Goal: Find specific page/section: Locate item on page

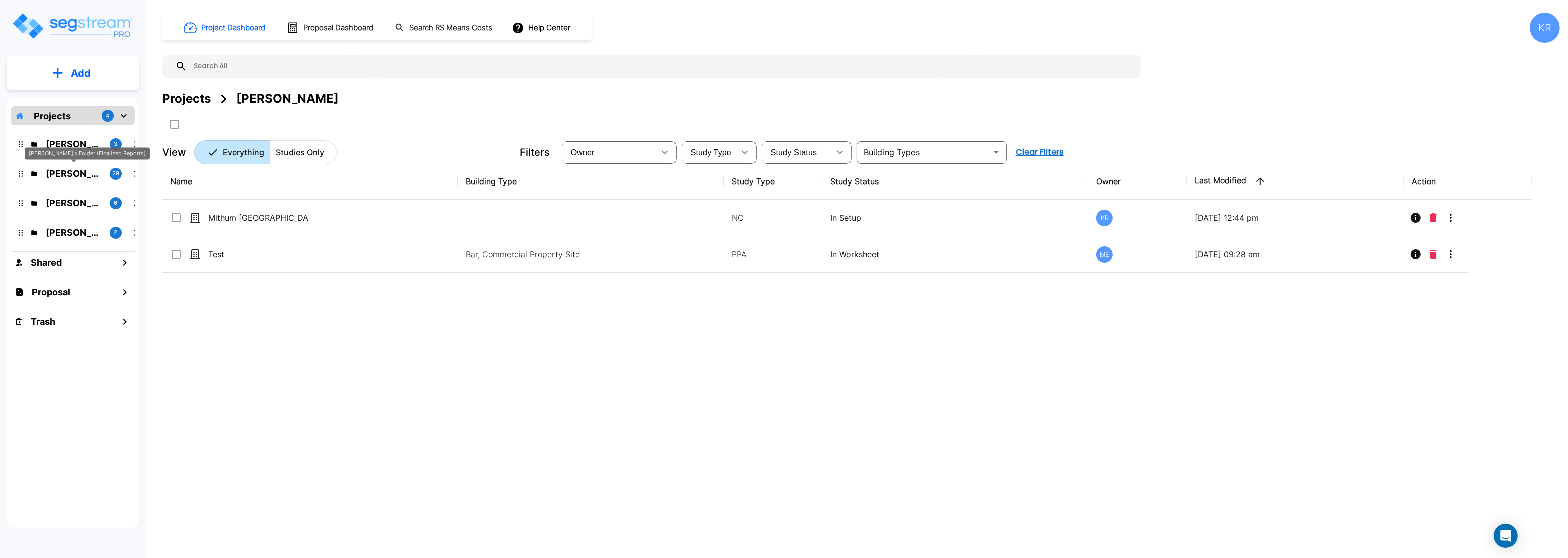
click at [67, 180] on p "[PERSON_NAME]'s Folder (Finalized Reports)" at bounding box center [74, 173] width 56 height 13
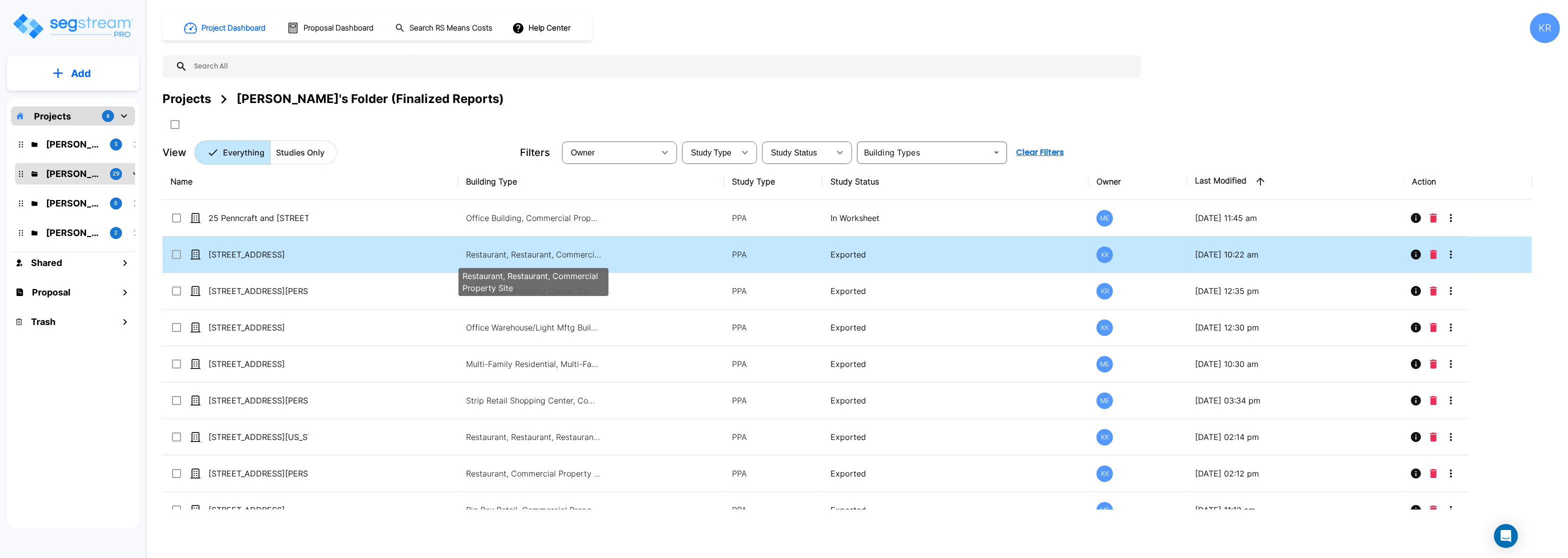
click at [509, 255] on p "Restaurant, Restaurant, Commercial Property Site" at bounding box center [534, 254] width 135 height 12
checkbox input "true"
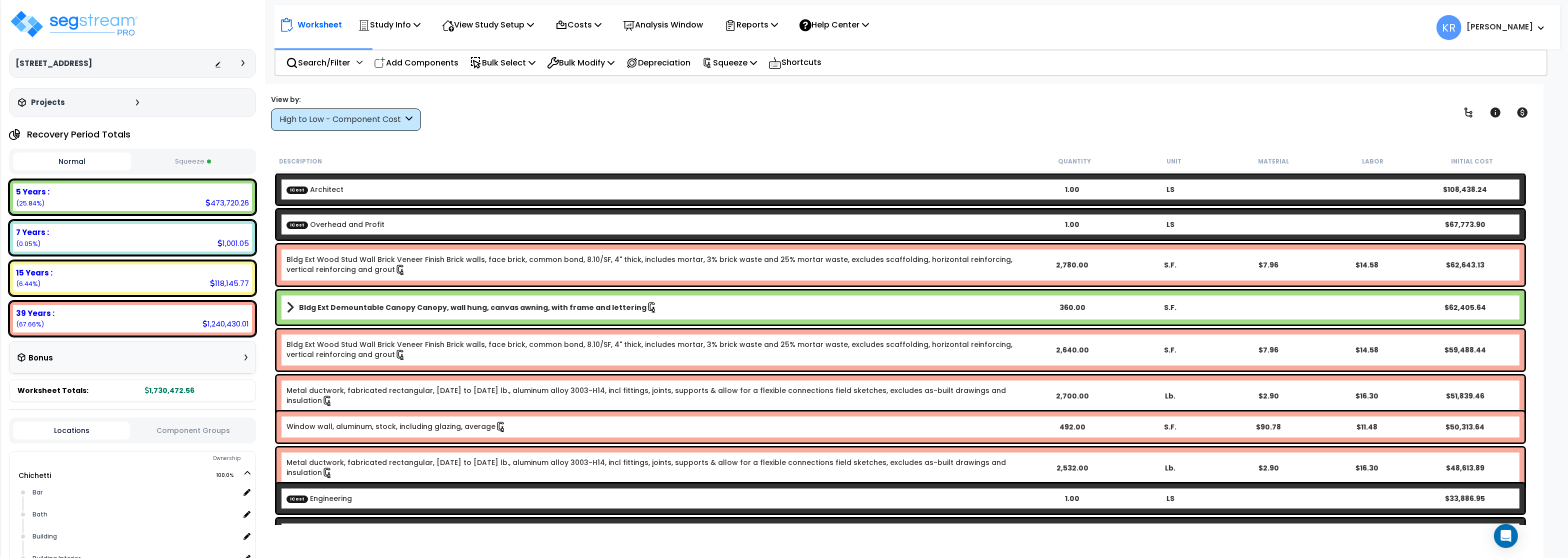
click at [315, 118] on div "High to Low - Component Cost" at bounding box center [341, 119] width 124 height 12
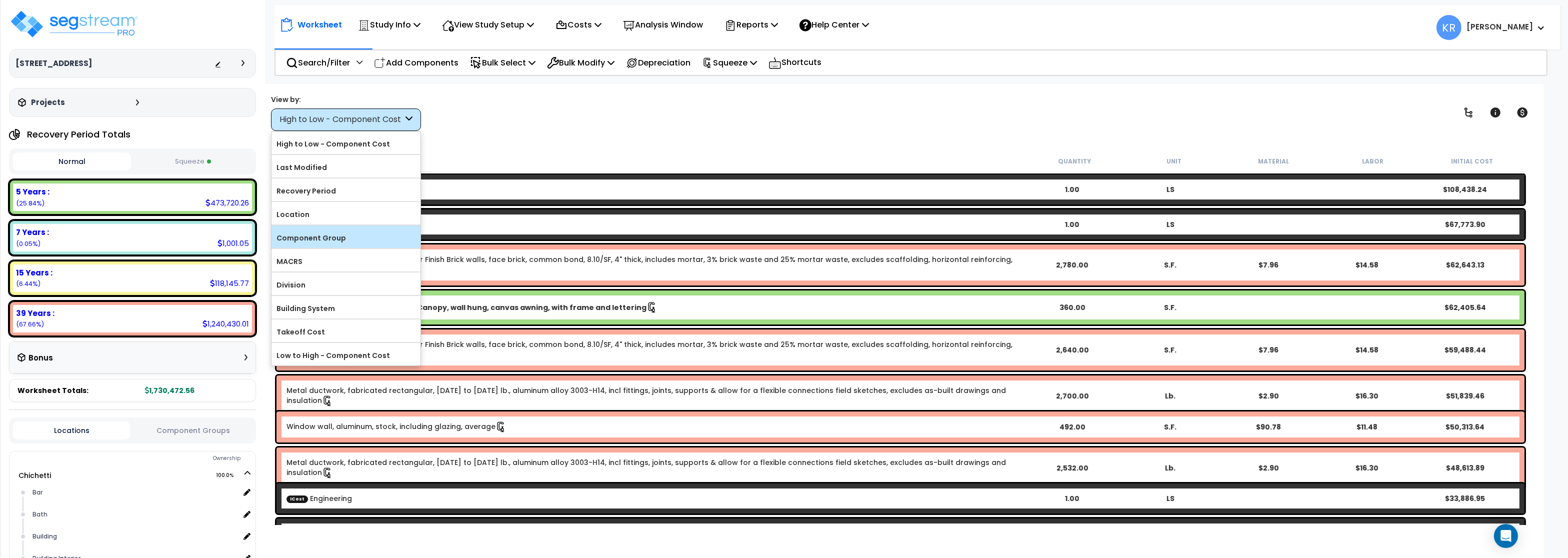
click at [307, 239] on label "Component Group" at bounding box center [346, 238] width 149 height 15
click at [0, 0] on input "Component Group" at bounding box center [0, 0] width 0 height 0
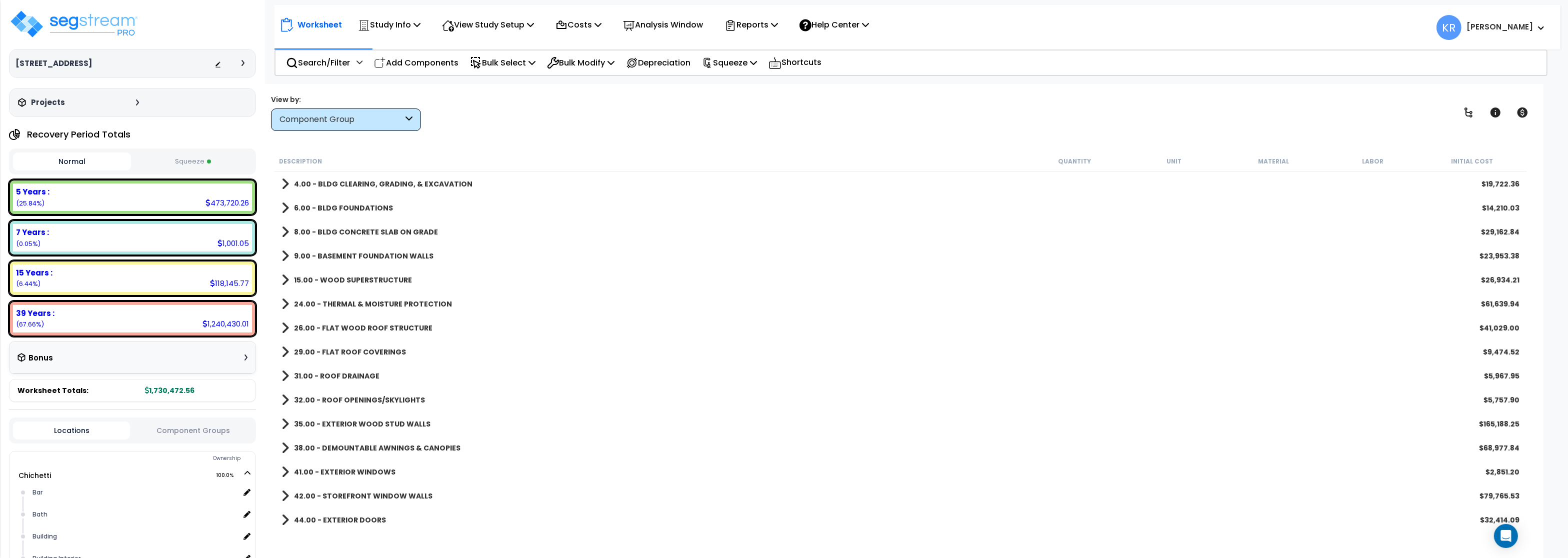
scroll to position [300, 0]
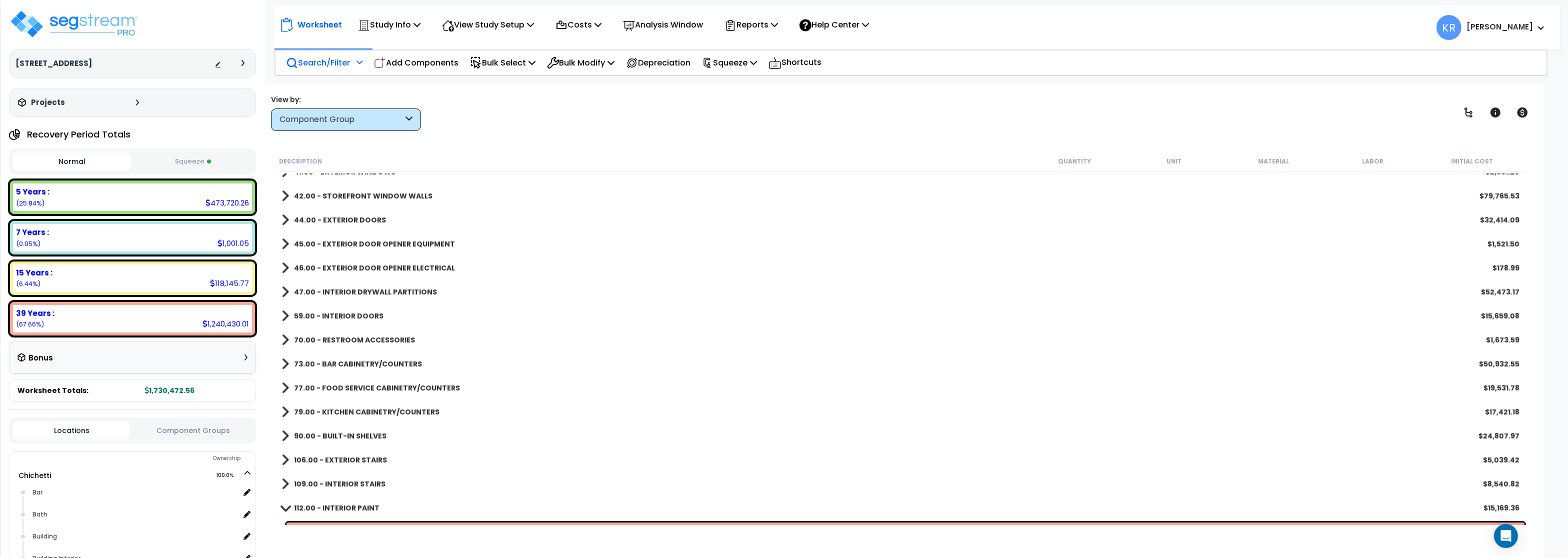
click at [335, 62] on p "Search/Filter" at bounding box center [318, 63] width 64 height 13
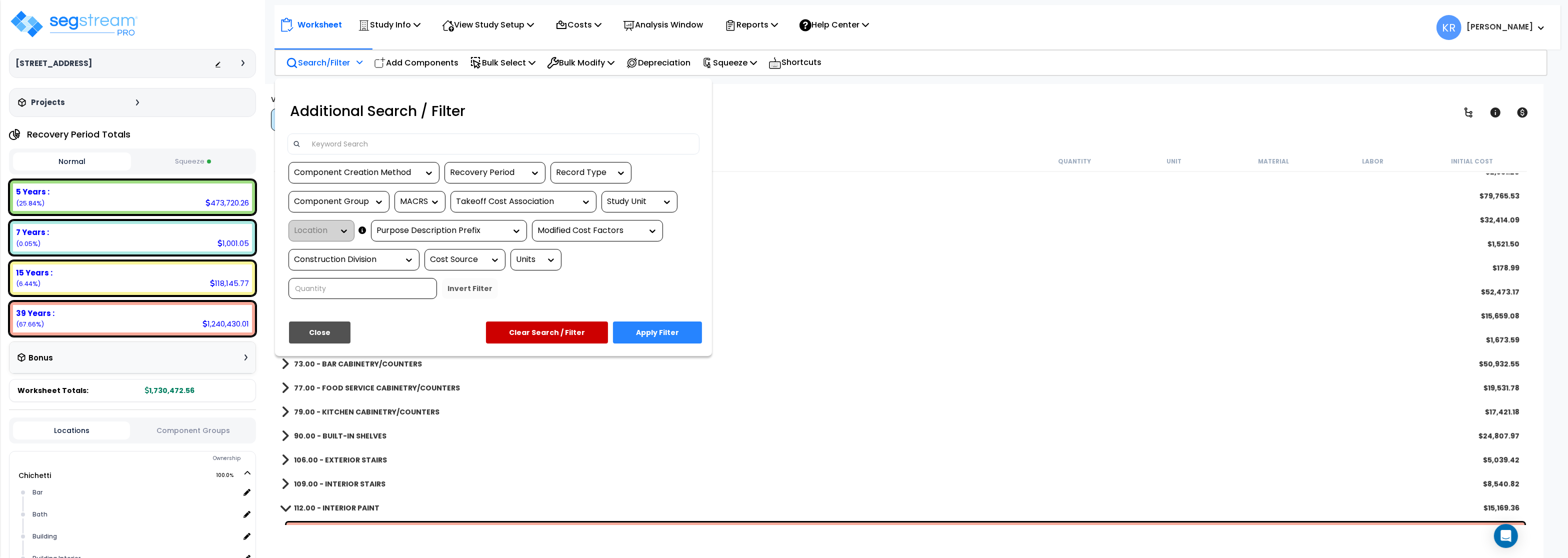
click at [391, 144] on input at bounding box center [500, 144] width 388 height 15
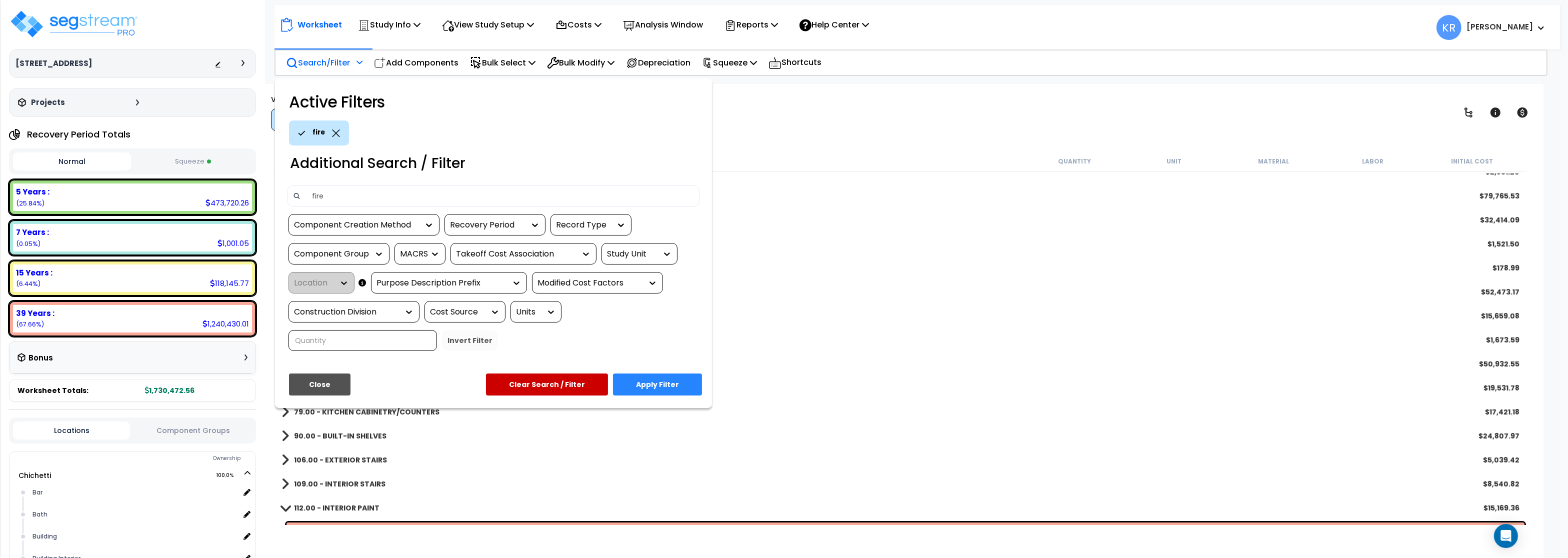
type input "fire"
click at [665, 382] on button "Apply Filter" at bounding box center [657, 385] width 89 height 22
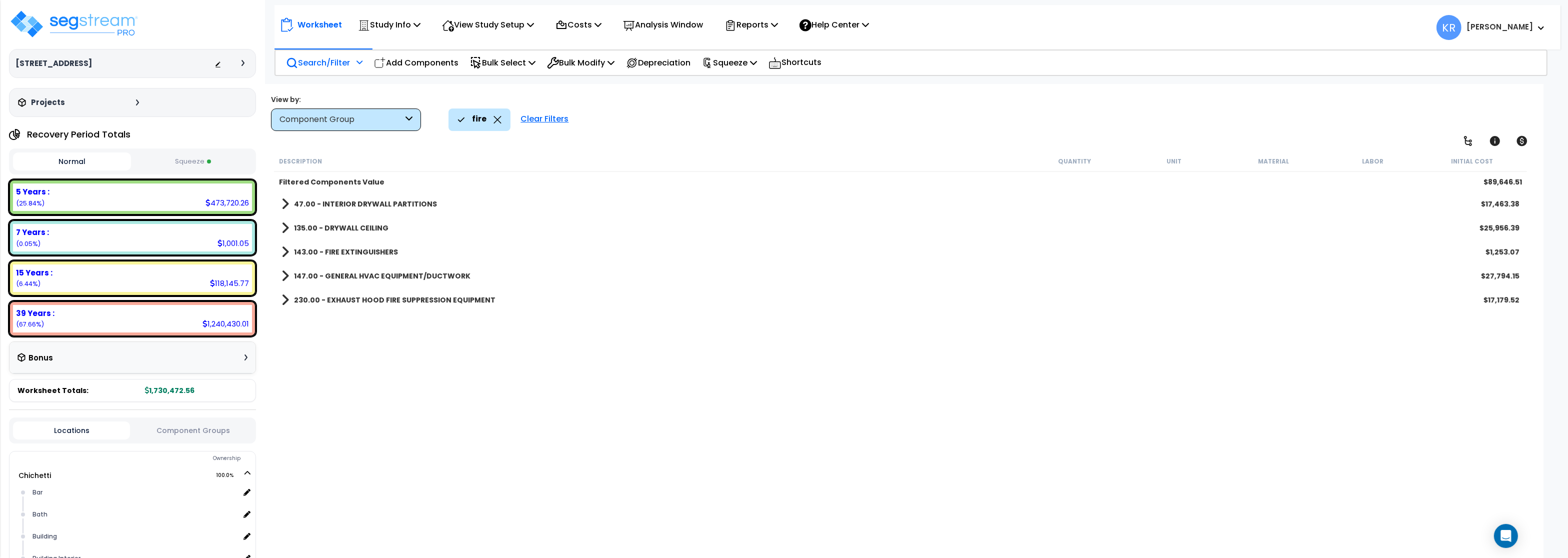
click at [323, 249] on b "143.00 - FIRE EXTINGUISHERS" at bounding box center [346, 252] width 104 height 10
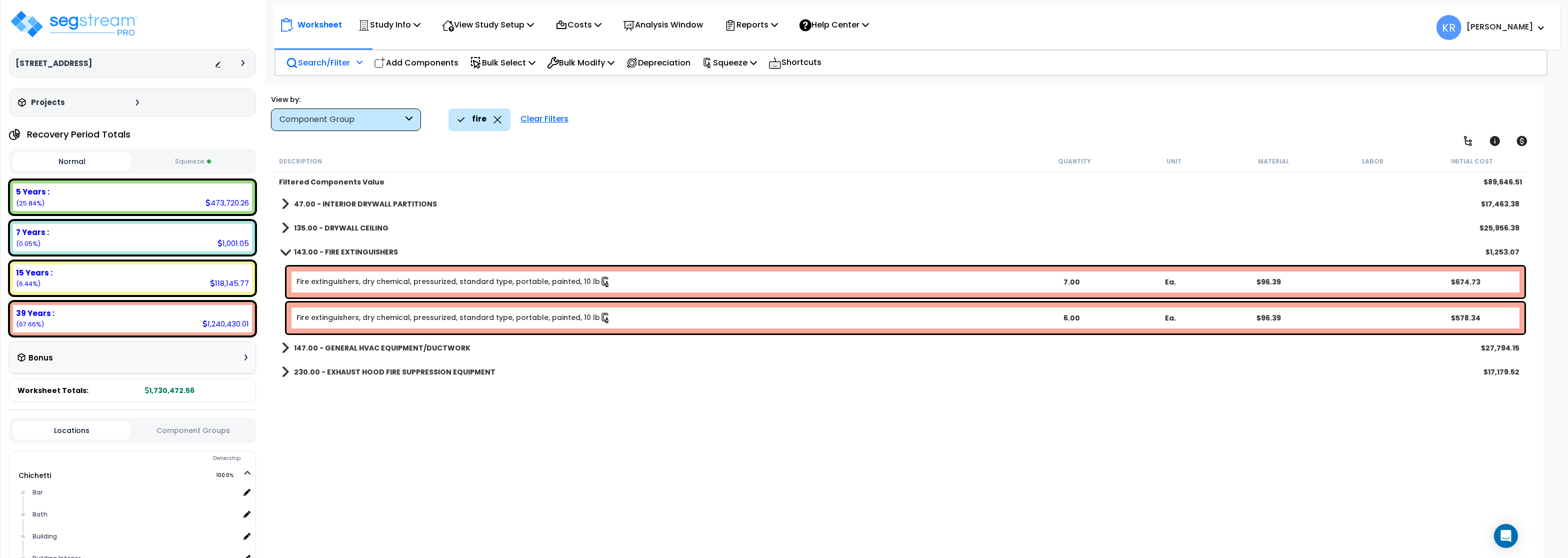
click at [323, 249] on b "143.00 - FIRE EXTINGUISHERS" at bounding box center [346, 252] width 104 height 10
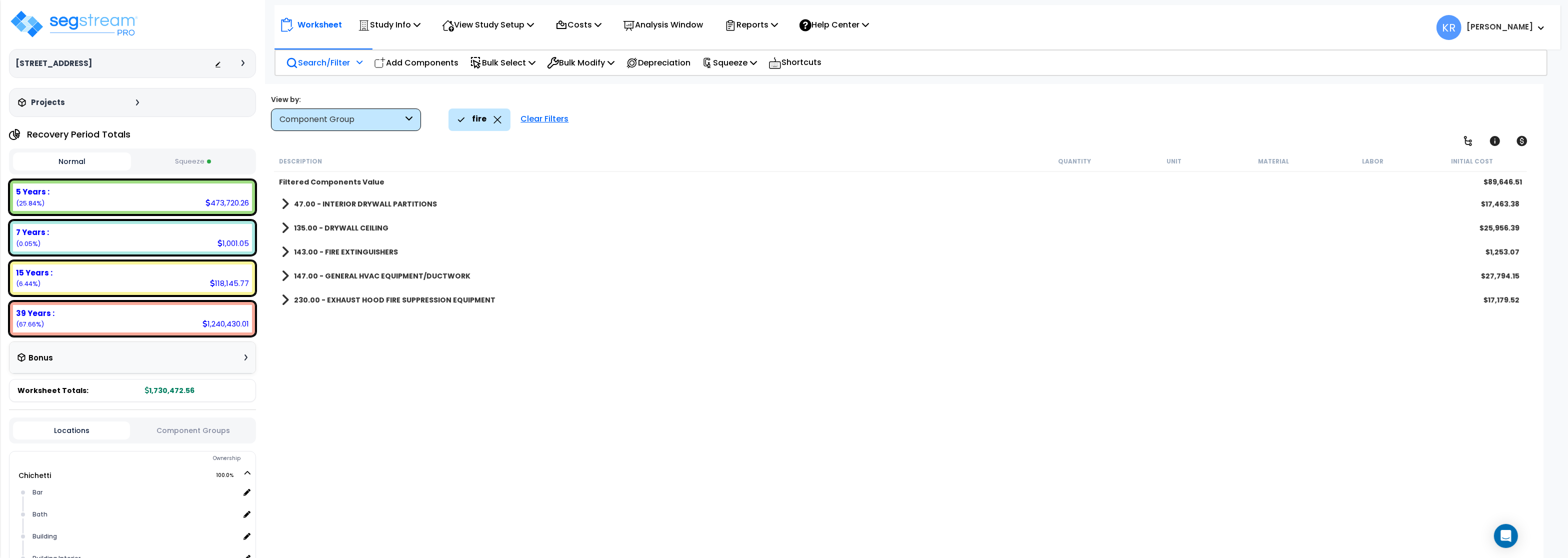
click at [317, 295] on link "230.00 - EXHAUST HOOD FIRE SUPPRESSION EQUIPMENT" at bounding box center [388, 299] width 214 height 14
